Goal: Check status: Check status

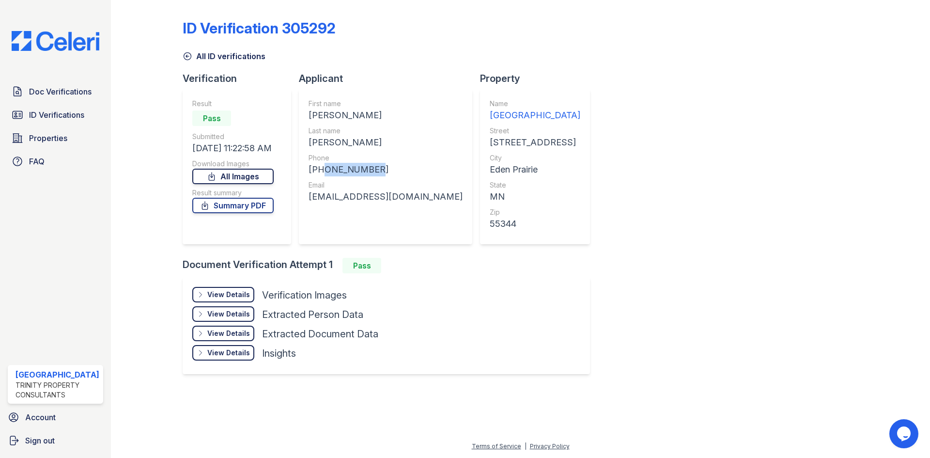
click at [250, 179] on link "All Images" at bounding box center [232, 176] width 81 height 15
click at [245, 202] on link "Summary PDF" at bounding box center [232, 205] width 81 height 15
click at [71, 111] on span "ID Verifications" at bounding box center [56, 115] width 55 height 12
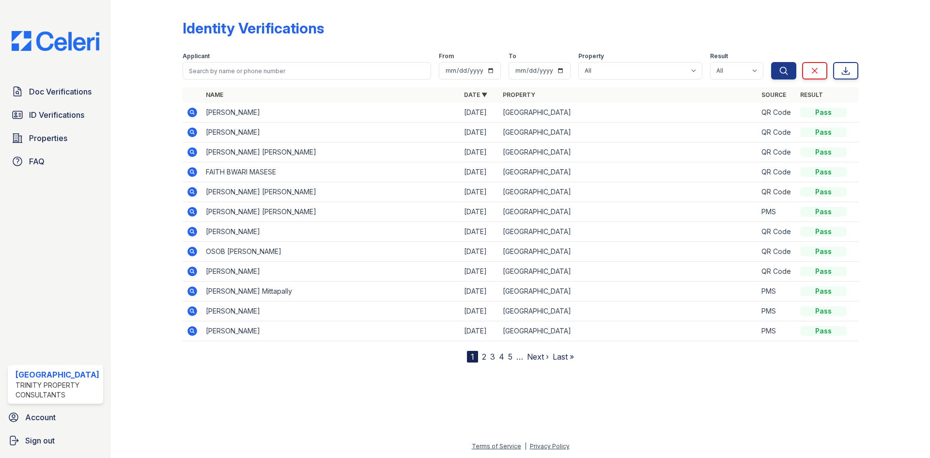
click at [193, 110] on icon at bounding box center [192, 113] width 10 height 10
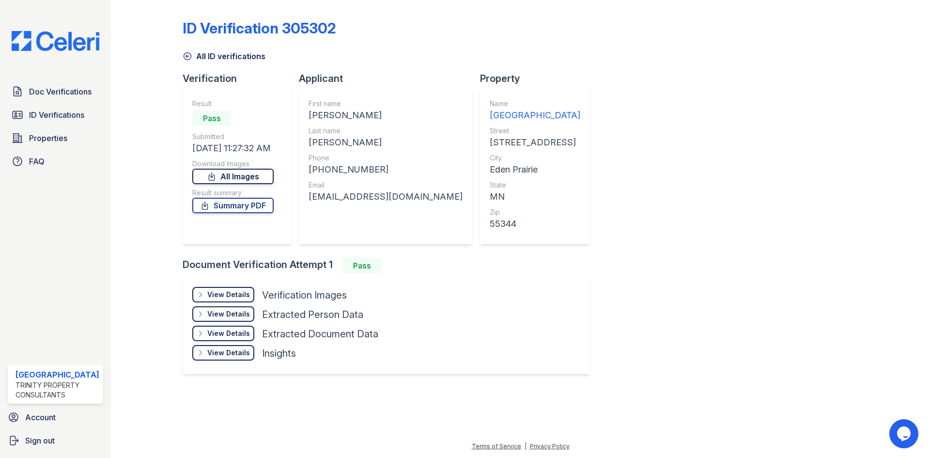
click at [254, 174] on link "All Images" at bounding box center [232, 176] width 81 height 15
click at [248, 205] on link "Summary PDF" at bounding box center [232, 205] width 81 height 15
